Goal: Information Seeking & Learning: Learn about a topic

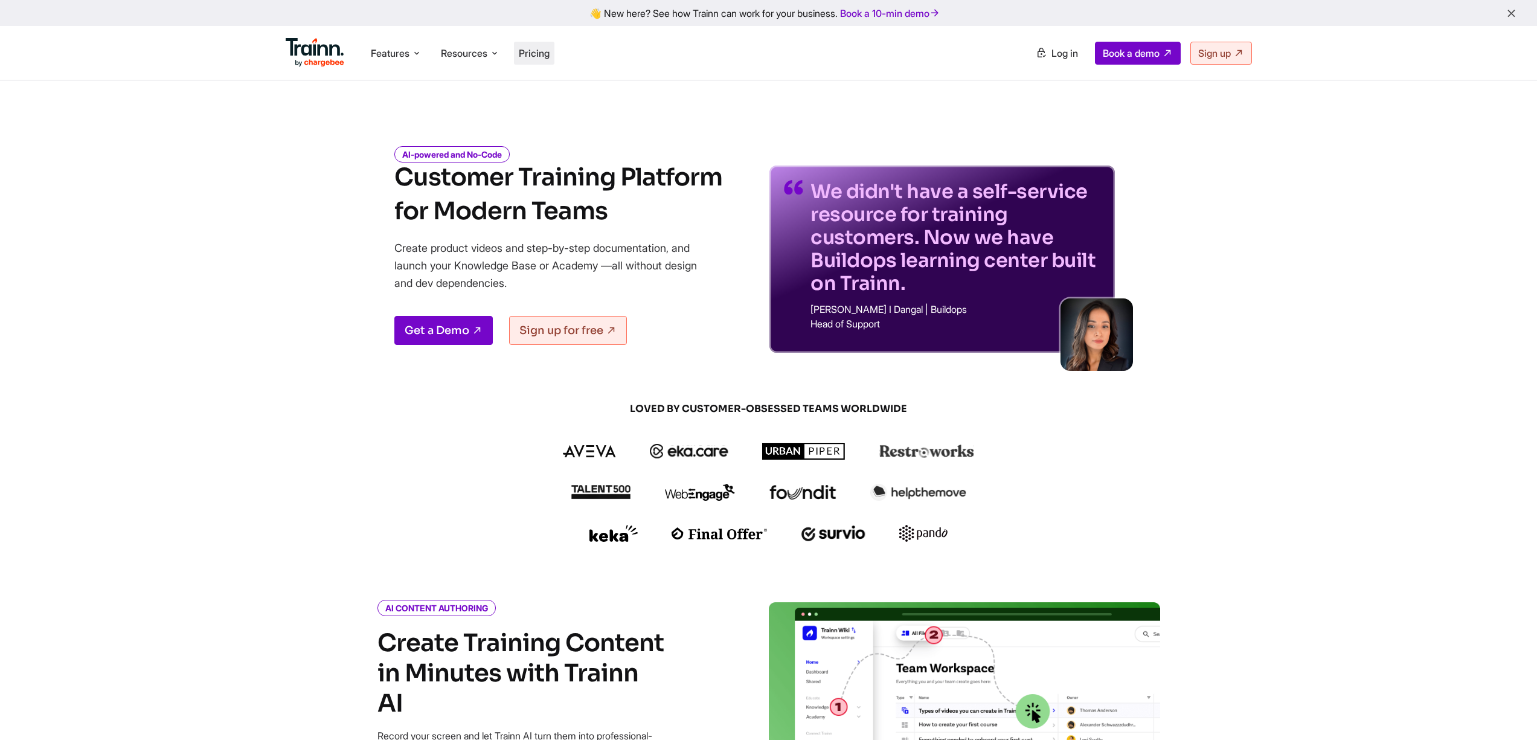
click at [551, 44] on li "Pricing" at bounding box center [534, 53] width 40 height 23
click at [539, 54] on span "Pricing" at bounding box center [534, 53] width 31 height 12
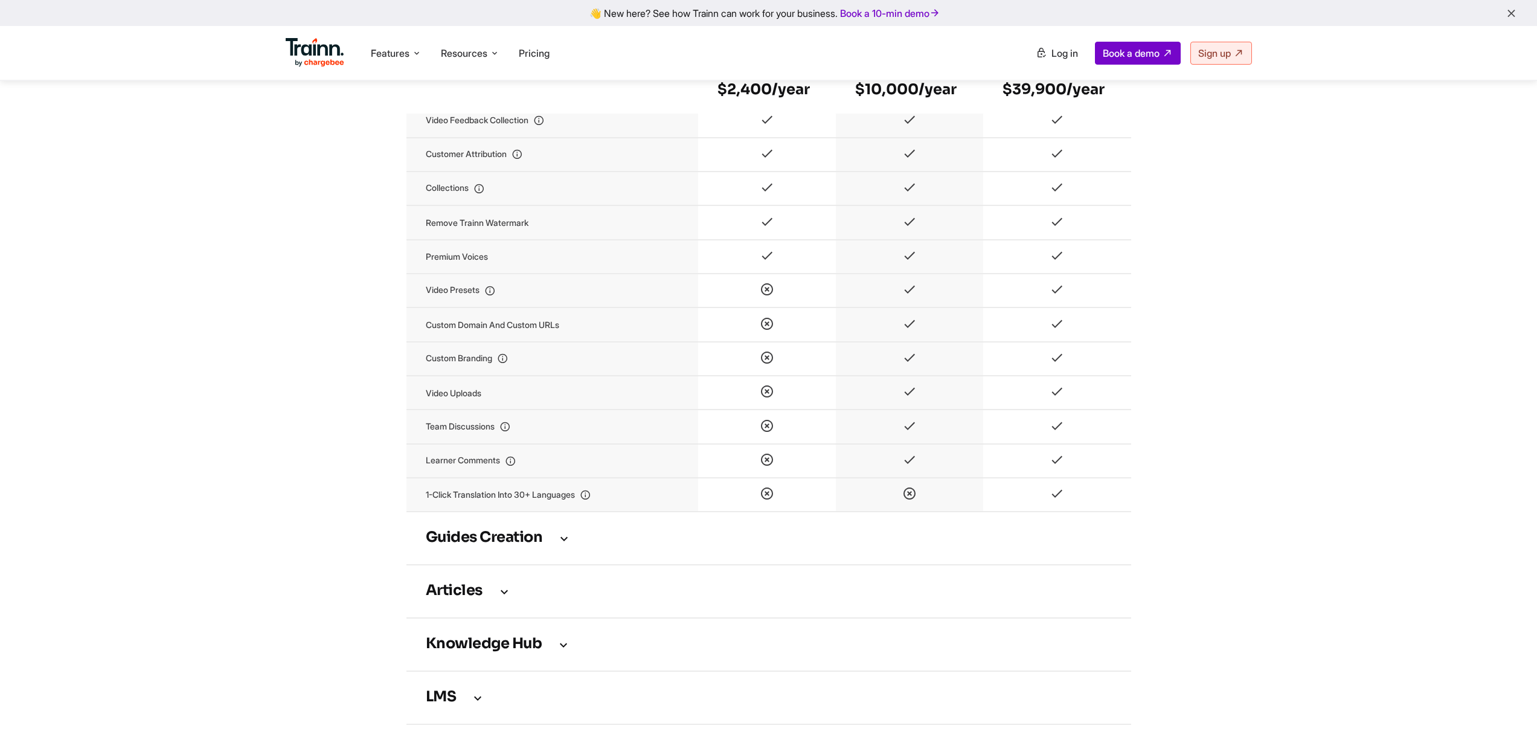
scroll to position [1377, 0]
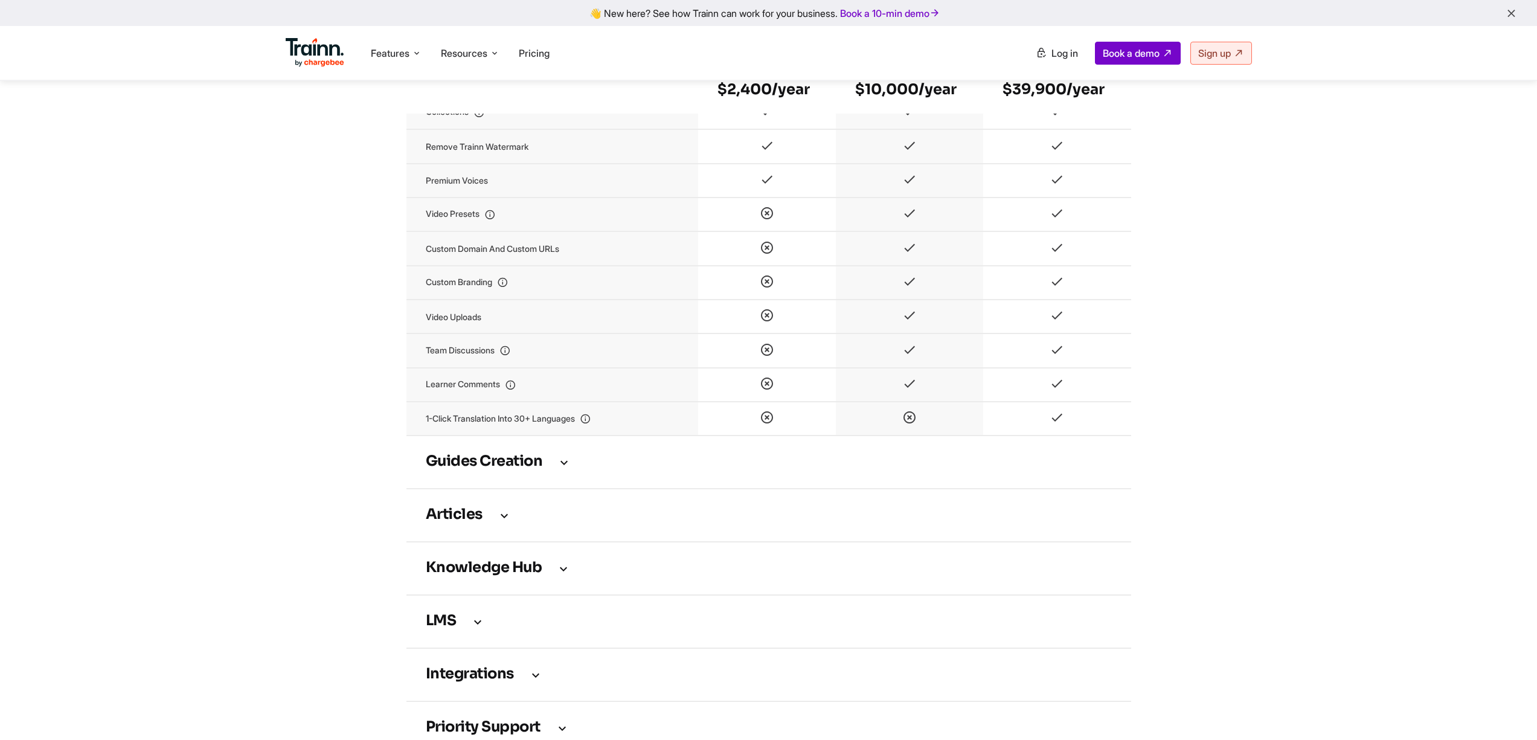
click at [551, 469] on h3 "Guides creation" at bounding box center [769, 461] width 686 height 13
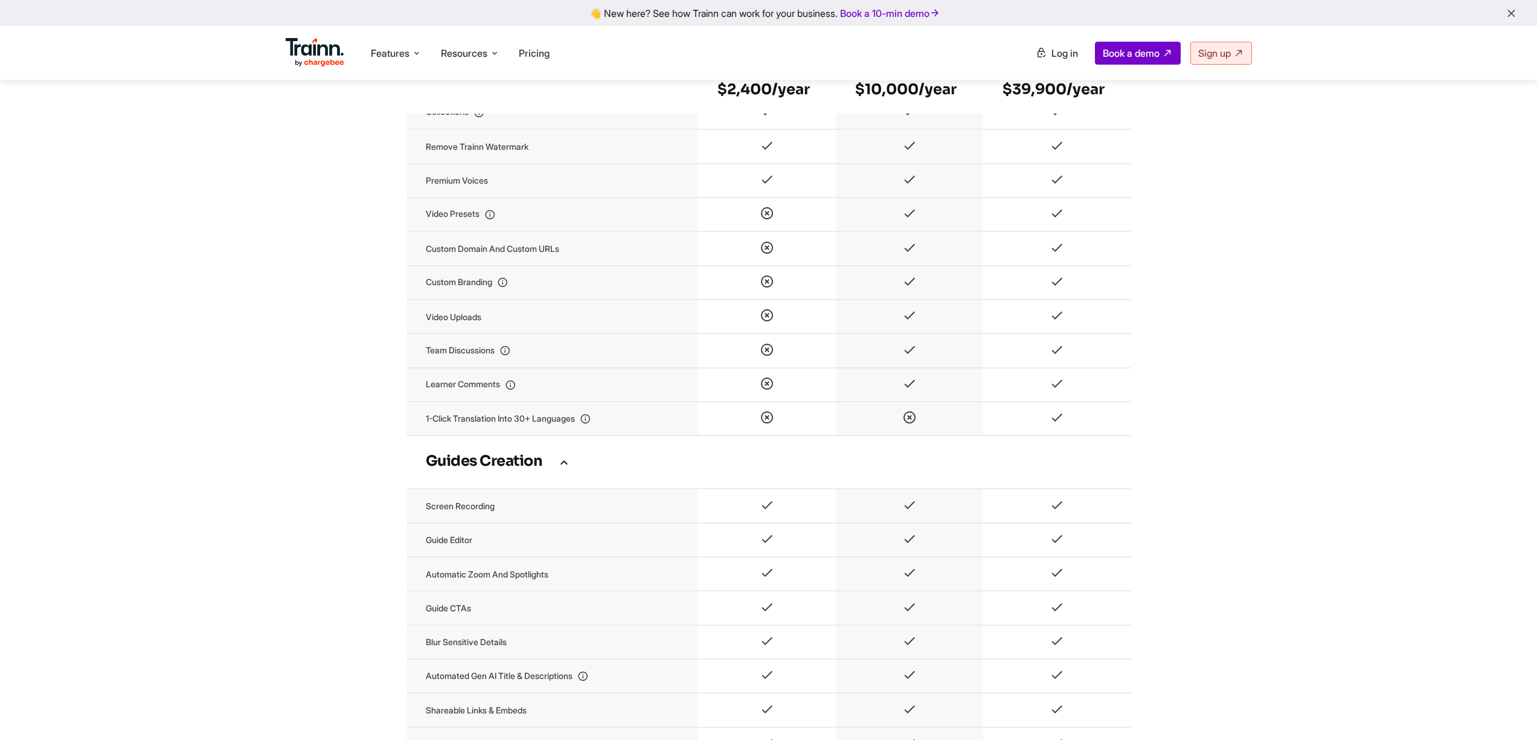
click at [551, 469] on h3 "Guides creation" at bounding box center [769, 461] width 686 height 13
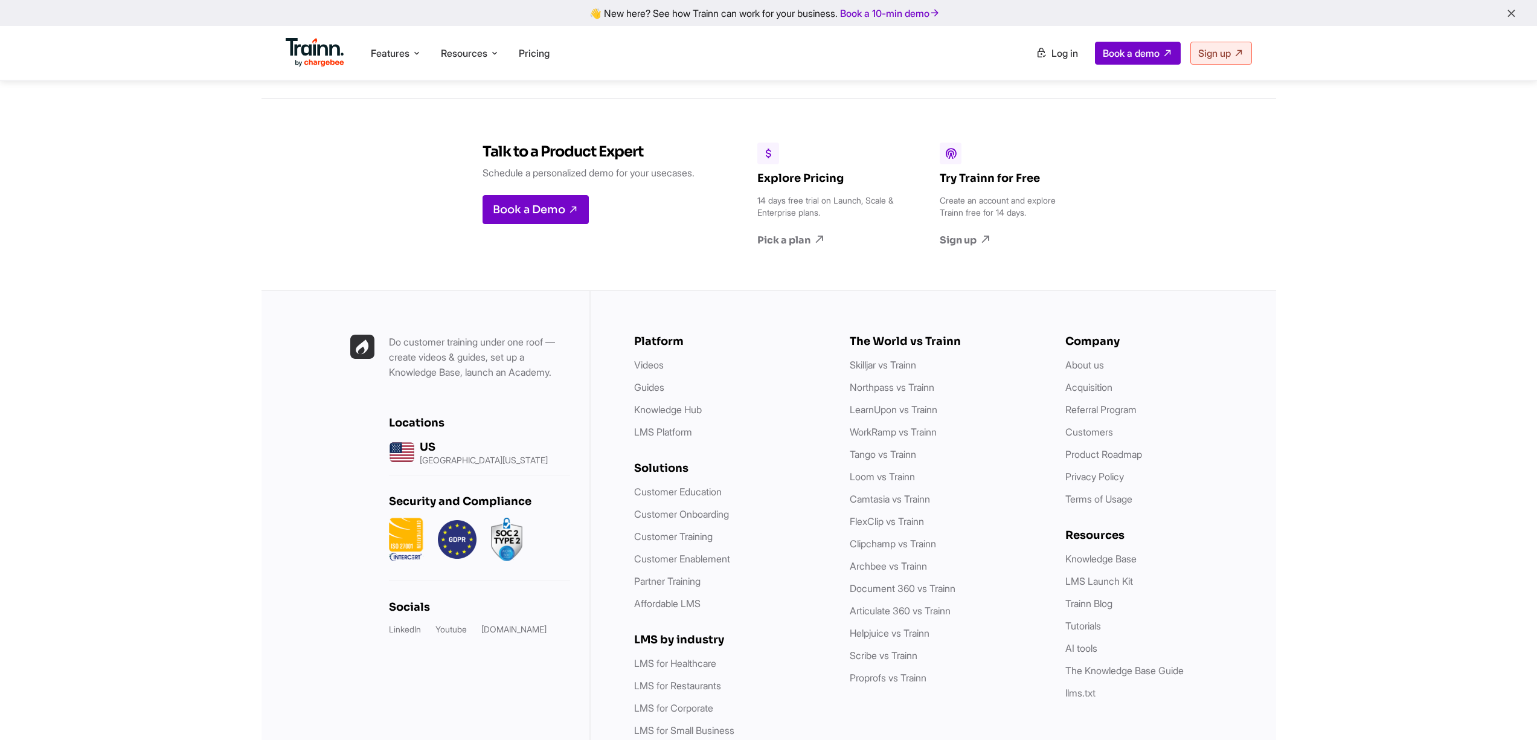
scroll to position [3196, 0]
